Goal: Task Accomplishment & Management: Use online tool/utility

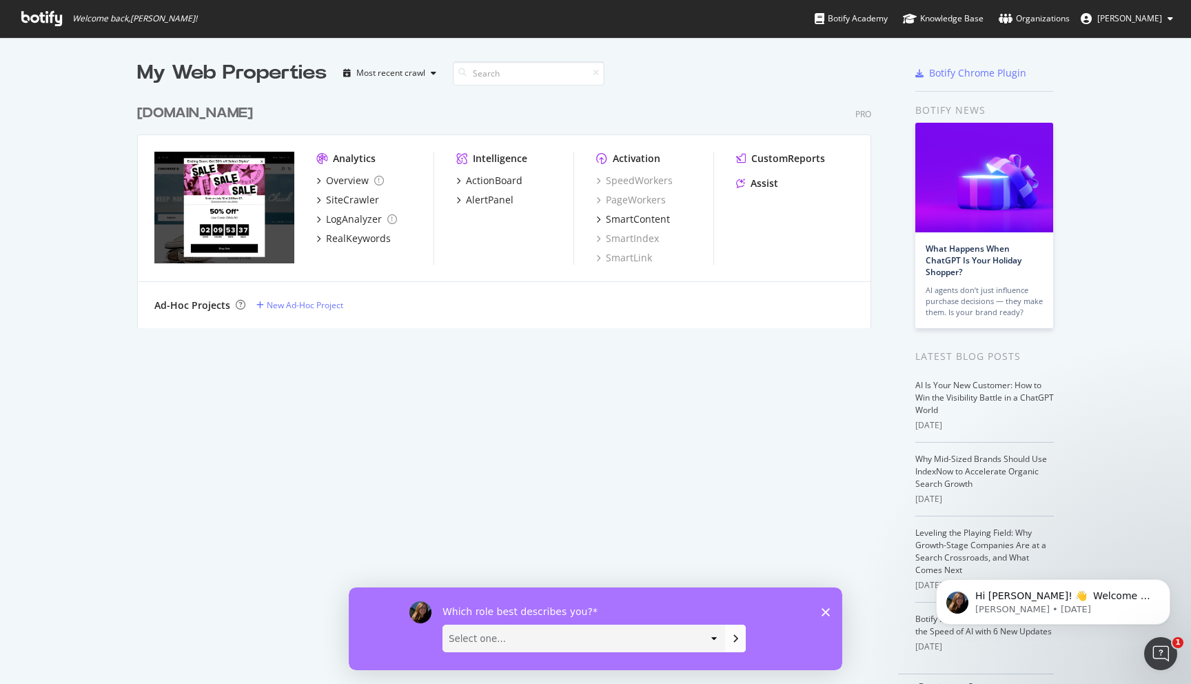
scroll to position [684, 1191]
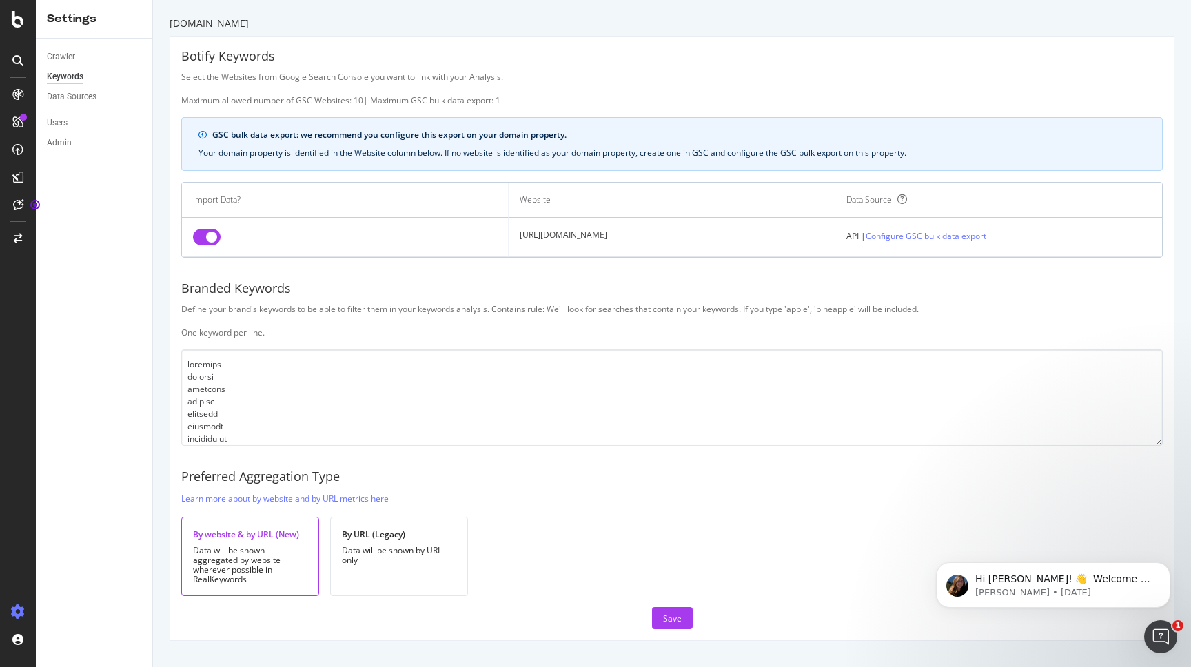
click at [14, 614] on icon at bounding box center [18, 612] width 14 height 14
click at [19, 610] on icon at bounding box center [18, 612] width 14 height 14
click at [912, 239] on link "Configure GSC bulk data export" at bounding box center [926, 236] width 121 height 14
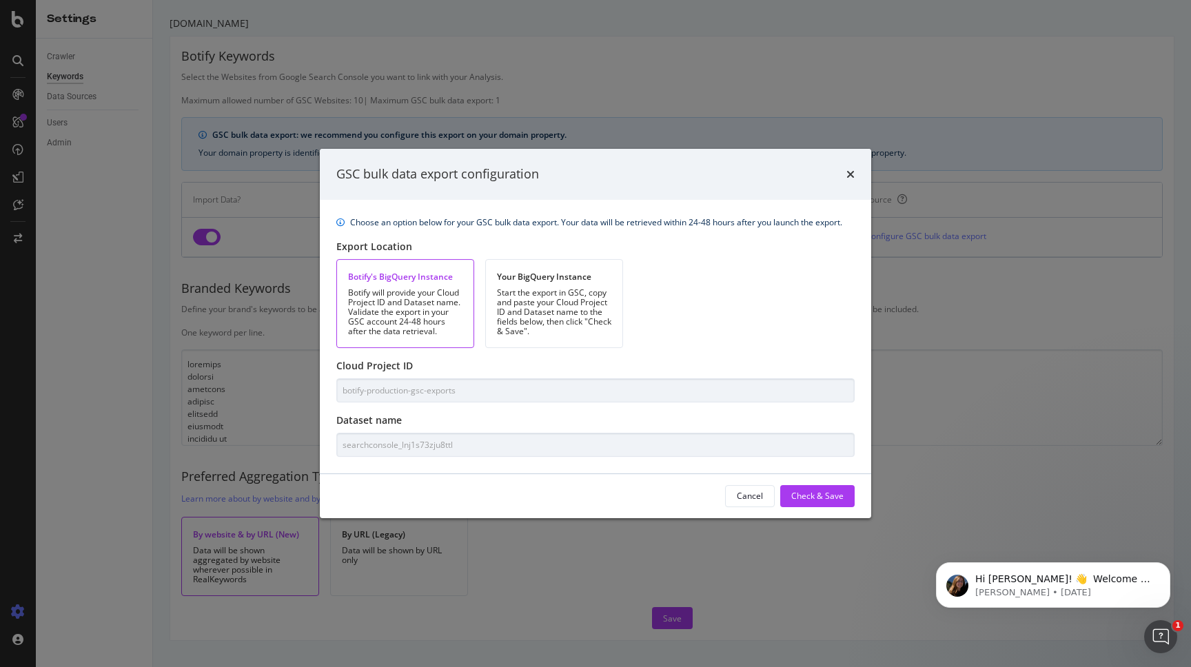
click at [468, 405] on div "Choose an option below for your GSC bulk data export. Your data will be retriev…" at bounding box center [596, 337] width 552 height 274
click at [318, 446] on div "GSC bulk data export configuration Choose an option below for your GSC bulk dat…" at bounding box center [595, 333] width 1191 height 667
click at [801, 503] on div "Check & Save" at bounding box center [818, 496] width 52 height 21
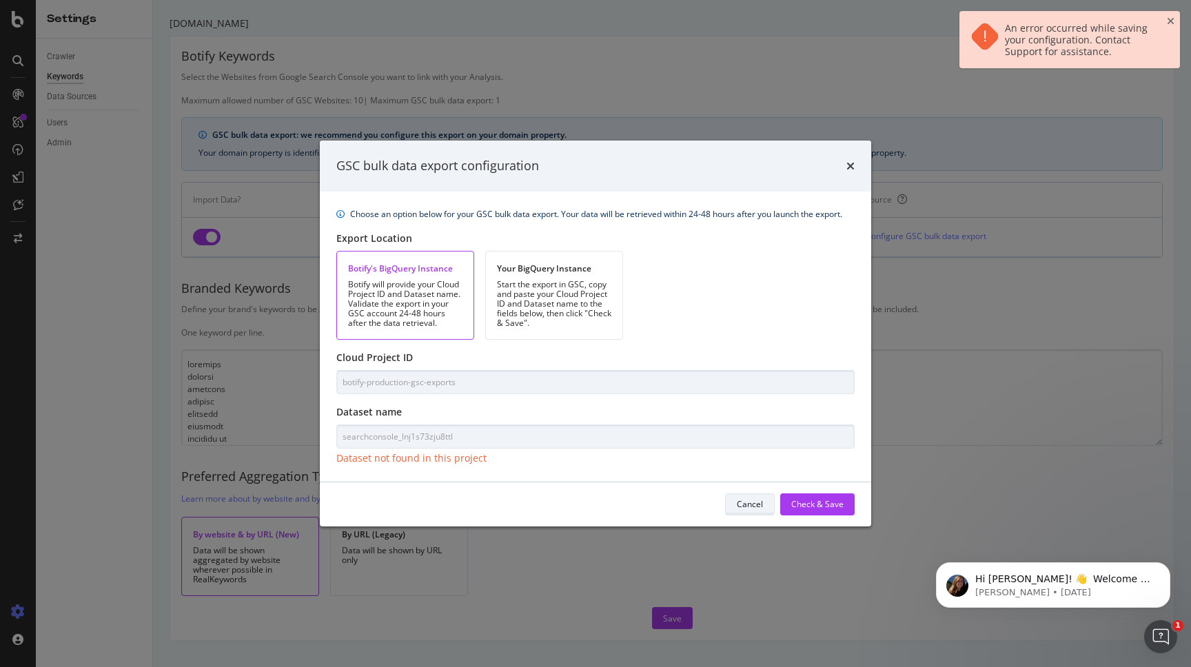
click at [736, 506] on button "Cancel" at bounding box center [750, 505] width 50 height 22
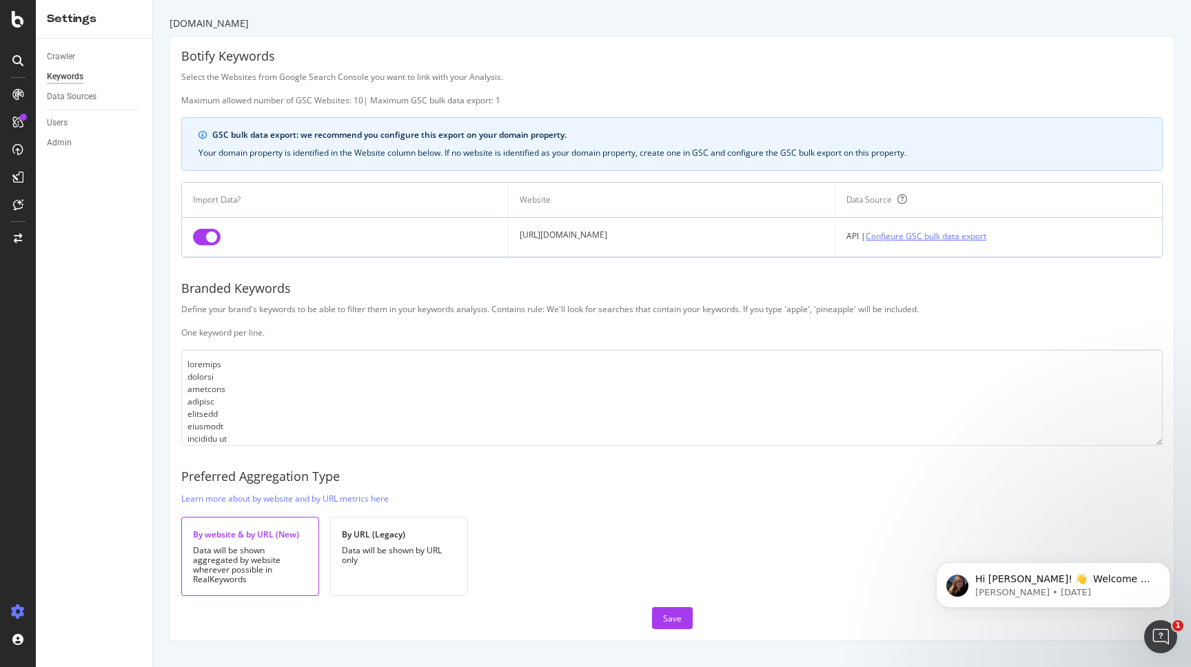
click at [982, 232] on link "Configure GSC bulk data export" at bounding box center [926, 236] width 121 height 14
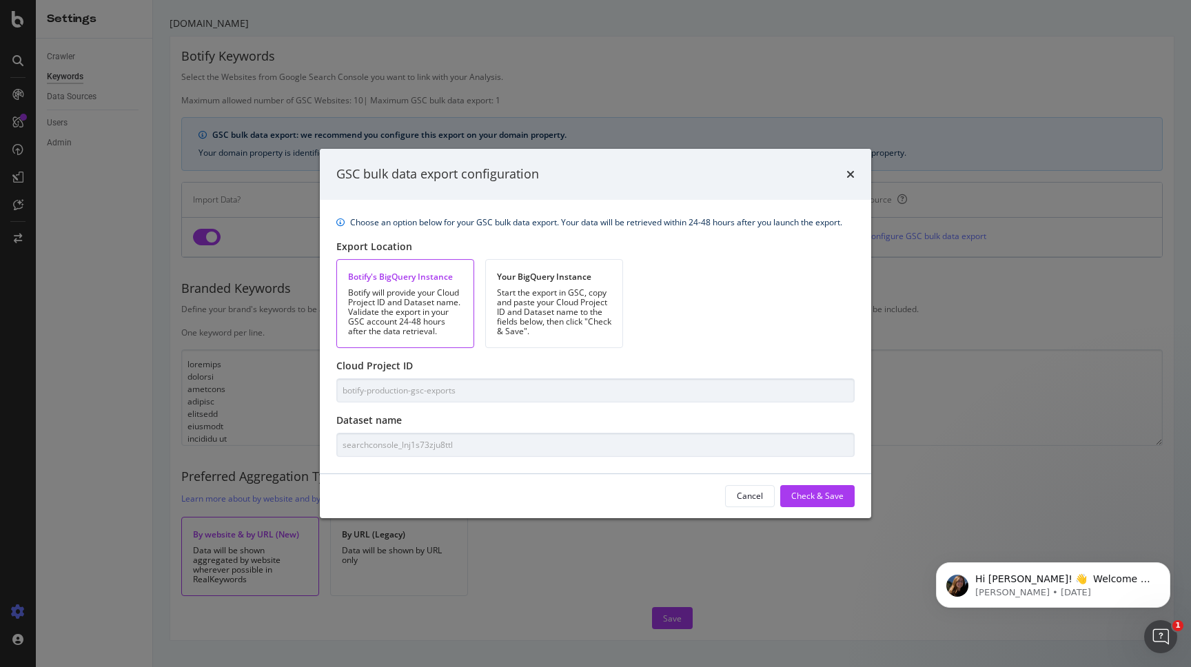
click at [856, 171] on div "GSC bulk data export configuration" at bounding box center [596, 174] width 552 height 51
click at [850, 176] on icon "times" at bounding box center [851, 174] width 8 height 11
